Goal: Task Accomplishment & Management: Use online tool/utility

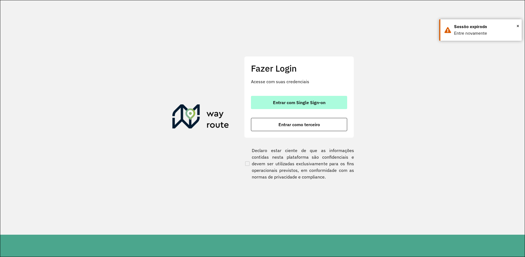
click at [296, 96] on button "Entrar com Single Sign-on" at bounding box center [299, 102] width 96 height 13
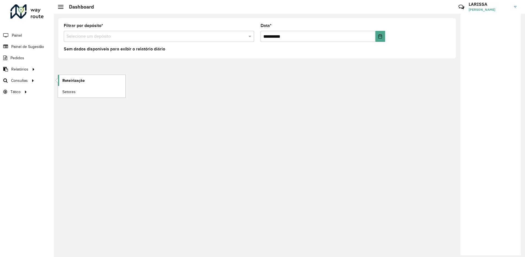
click at [74, 78] on span "Roteirização" at bounding box center [73, 81] width 22 height 6
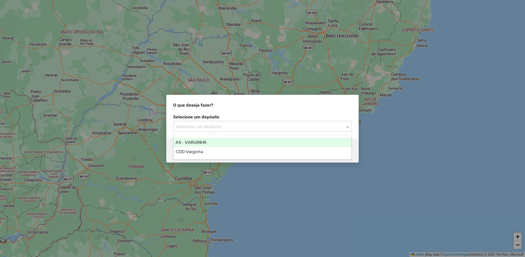
click at [219, 123] on input "text" at bounding box center [257, 126] width 162 height 7
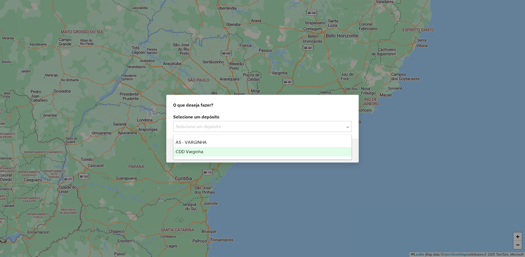
click at [210, 154] on div "CDD Varginha" at bounding box center [263, 151] width 178 height 9
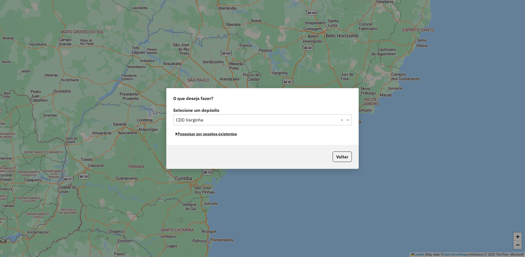
click at [213, 137] on button "Pesquisar por sessões existentes" at bounding box center [206, 134] width 66 height 9
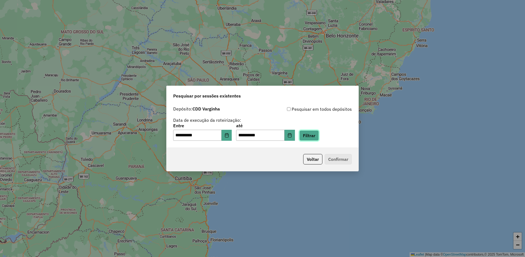
click at [311, 134] on button "Filtrar" at bounding box center [309, 135] width 20 height 10
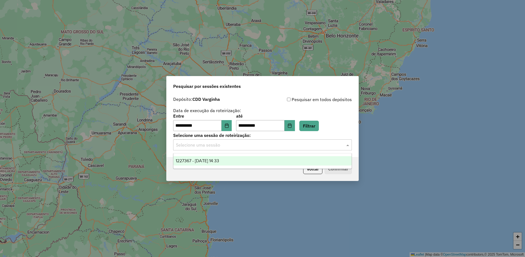
click at [249, 147] on input "text" at bounding box center [257, 145] width 162 height 7
click at [237, 160] on div "1227367 - [DATE] 14:33" at bounding box center [263, 160] width 178 height 9
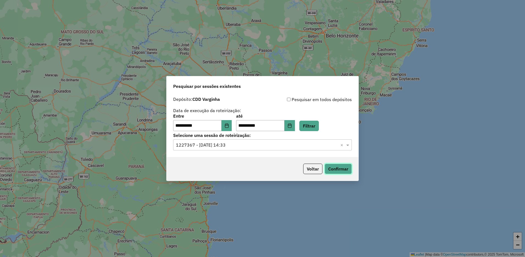
click at [345, 170] on button "Confirmar" at bounding box center [338, 168] width 27 height 10
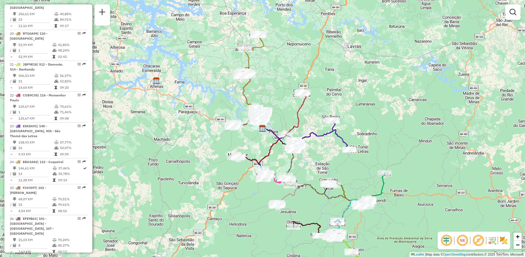
scroll to position [756, 0]
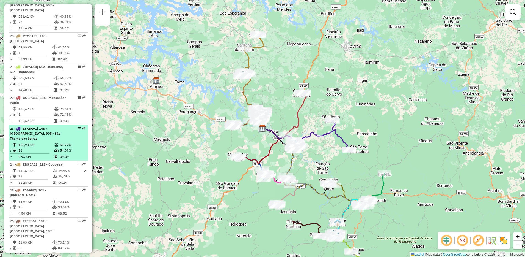
click at [53, 126] on div "23 - ESK8A91 | 148 - São Bento, 905 - São Thomé das Letras" at bounding box center [39, 133] width 58 height 15
select select "**********"
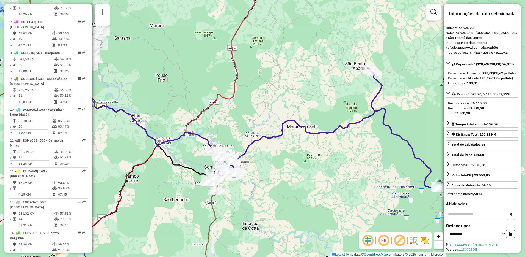
scroll to position [368, 0]
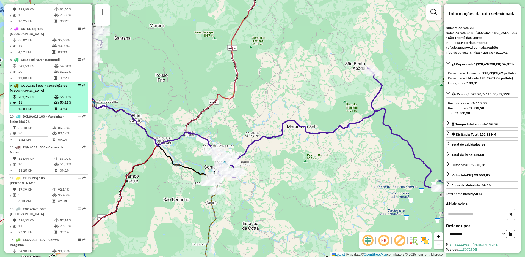
click at [54, 98] on icon at bounding box center [56, 96] width 4 height 3
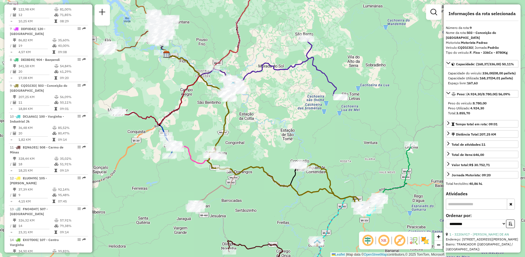
click at [443, 246] on div "Janela de atendimento Grade de atendimento Capacidade Transportadoras Veículos …" at bounding box center [262, 128] width 525 height 257
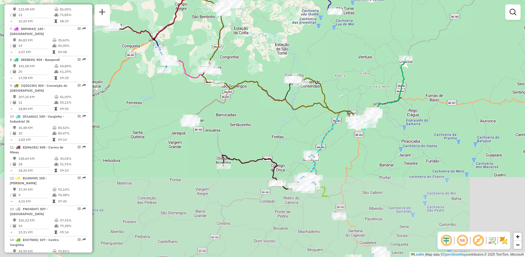
drag, startPoint x: 439, startPoint y: 173, endPoint x: 434, endPoint y: 87, distance: 85.7
click at [434, 87] on div "Janela de atendimento Grade de atendimento Capacidade Transportadoras Veículos …" at bounding box center [262, 128] width 525 height 257
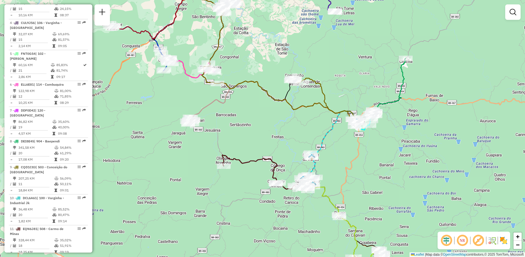
scroll to position [216, 0]
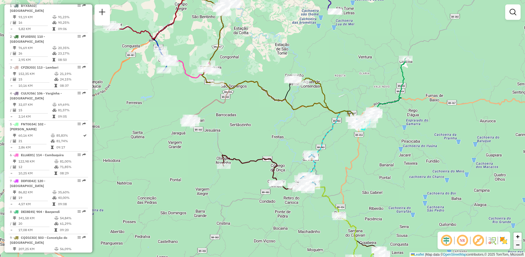
click at [515, 243] on link "−" at bounding box center [518, 244] width 8 height 8
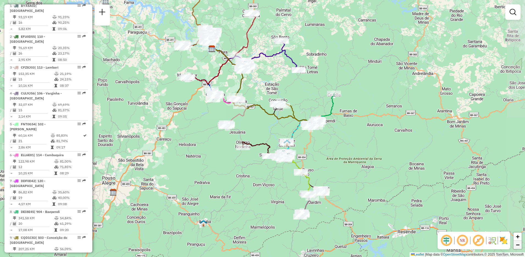
click at [515, 243] on link "−" at bounding box center [518, 244] width 8 height 8
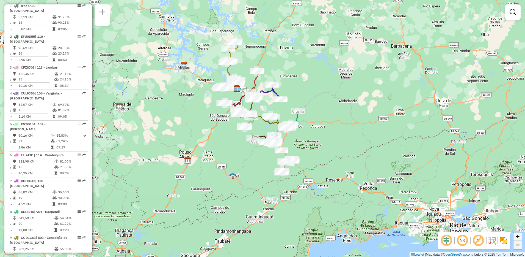
click at [519, 240] on link "−" at bounding box center [518, 244] width 8 height 8
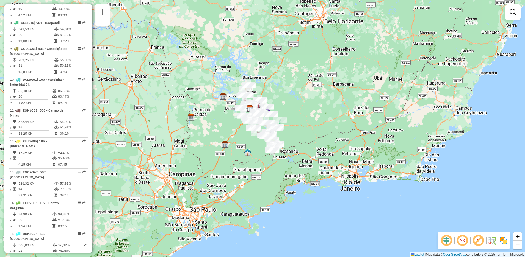
scroll to position [447, 0]
